Goal: Task Accomplishment & Management: Use online tool/utility

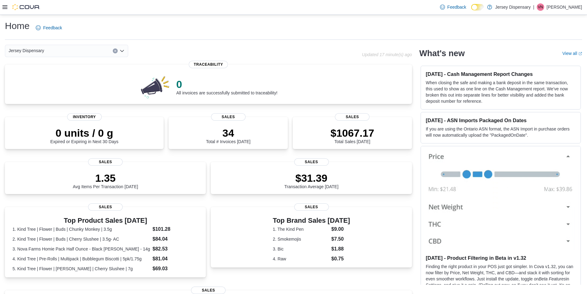
click at [6, 5] on icon at bounding box center [4, 7] width 5 height 5
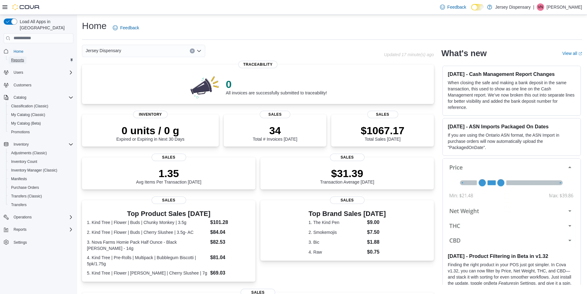
click at [20, 58] on span "Reports" at bounding box center [17, 60] width 13 height 5
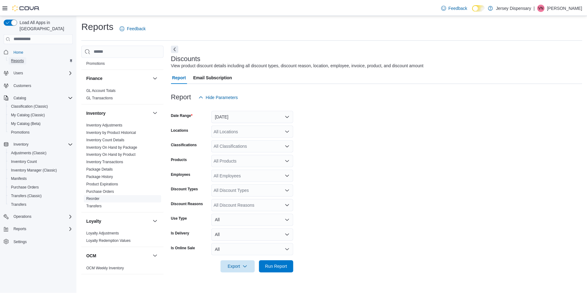
scroll to position [123, 0]
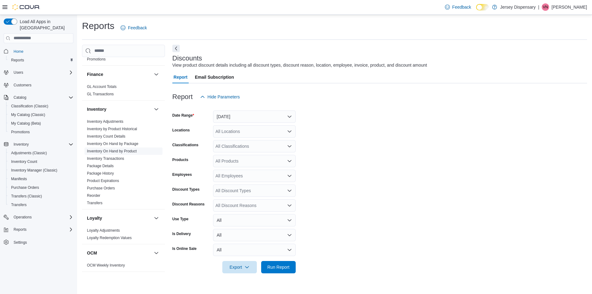
click at [127, 151] on link "Inventory On Hand by Product" at bounding box center [112, 151] width 50 height 4
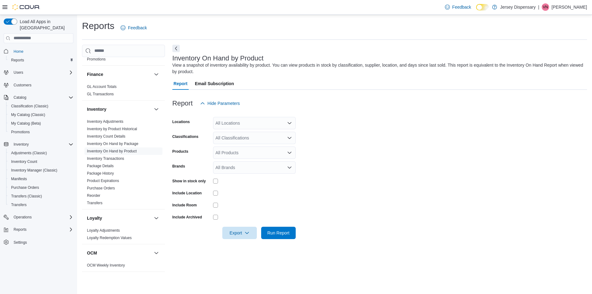
click at [428, 172] on form "Locations All Locations Classifications All Classifications Products All Produc…" at bounding box center [379, 173] width 414 height 129
click at [288, 232] on span "Run Report" at bounding box center [278, 232] width 22 height 6
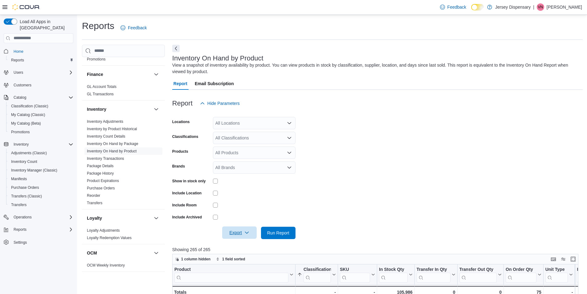
click at [240, 234] on span "Export" at bounding box center [239, 232] width 27 height 12
click at [242, 242] on button "Export to Excel" at bounding box center [240, 245] width 35 height 12
